Goal: Information Seeking & Learning: Learn about a topic

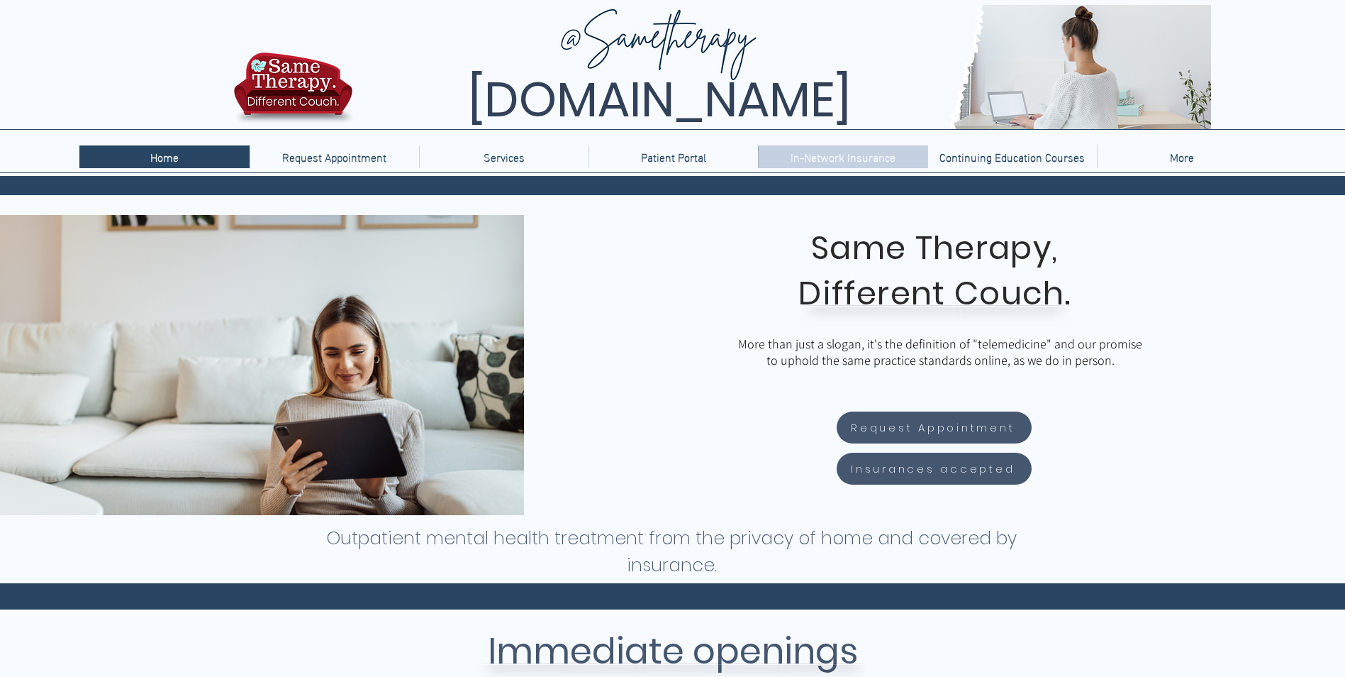
click at [874, 146] on p "In-Network Insurance" at bounding box center [843, 156] width 119 height 23
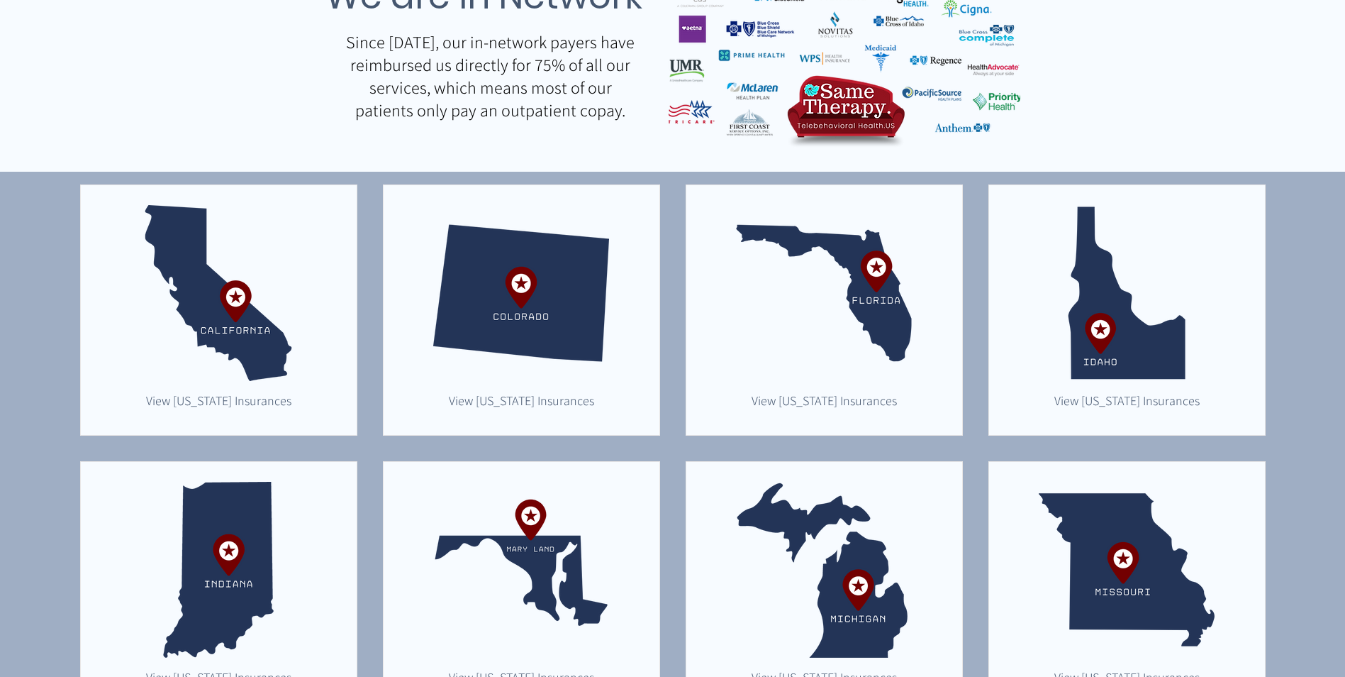
scroll to position [418, 0]
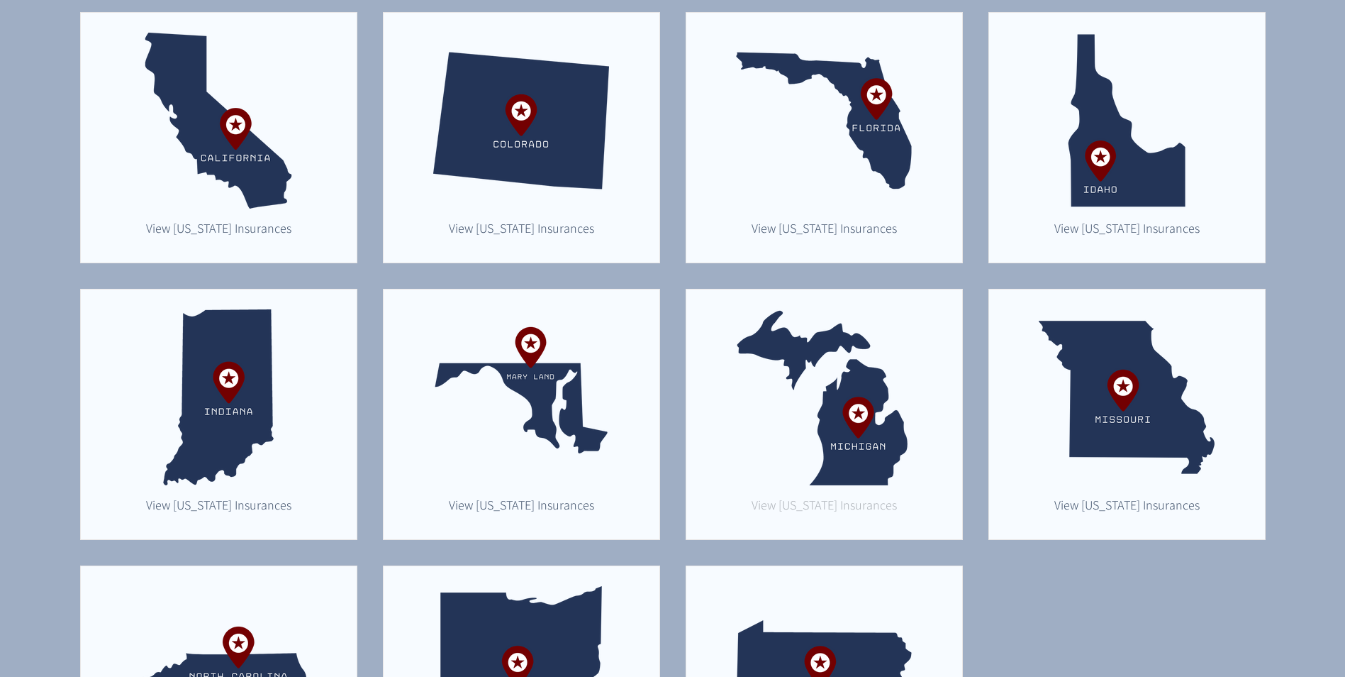
click at [798, 510] on span "View Michigan Insurances" at bounding box center [824, 504] width 145 height 16
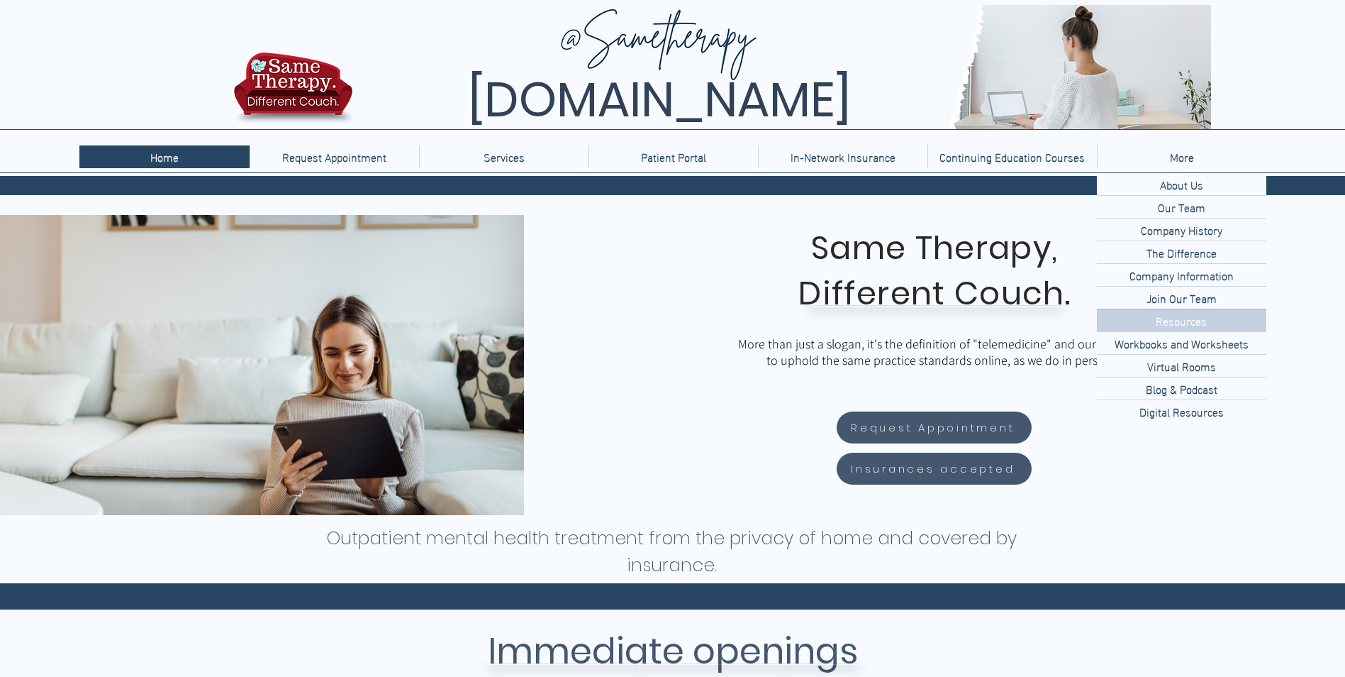
click at [1181, 323] on p "Resources" at bounding box center [1181, 320] width 62 height 22
